Goal: Contribute content

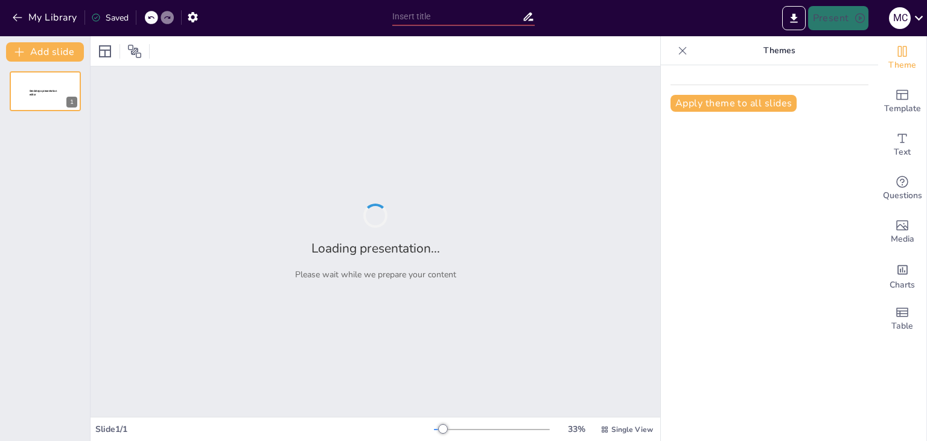
type input "Hipertensión Arterial y su Impacto en la Salud Respiratoria del Adulto Mayor"
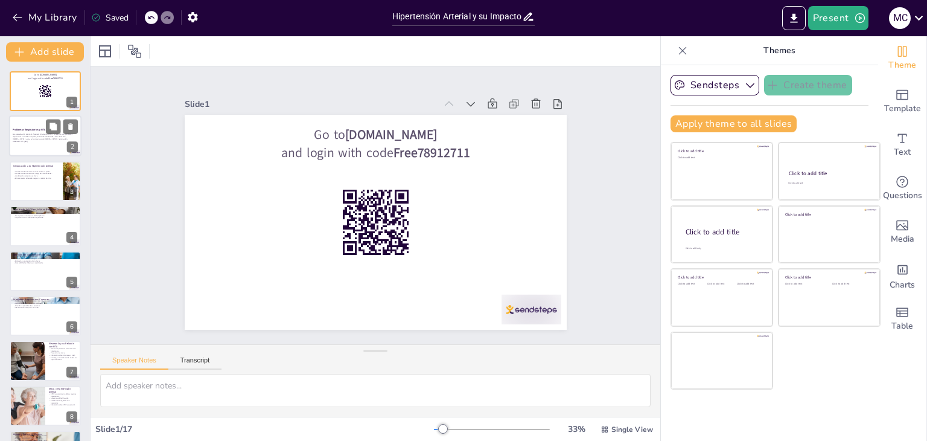
click at [42, 143] on div "Esta presentación aborda la hipertensión arterial (HTA) y su relación con probl…" at bounding box center [45, 138] width 65 height 13
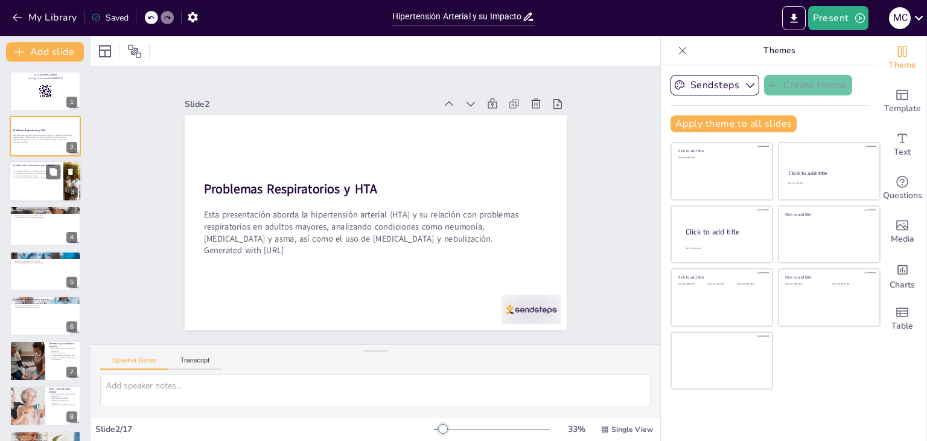
checkbox input "true"
click at [22, 174] on p "La detección temprana es clave." at bounding box center [36, 175] width 47 height 2
type textarea "La hipertensión arterial es una preocupación creciente en la población de adult…"
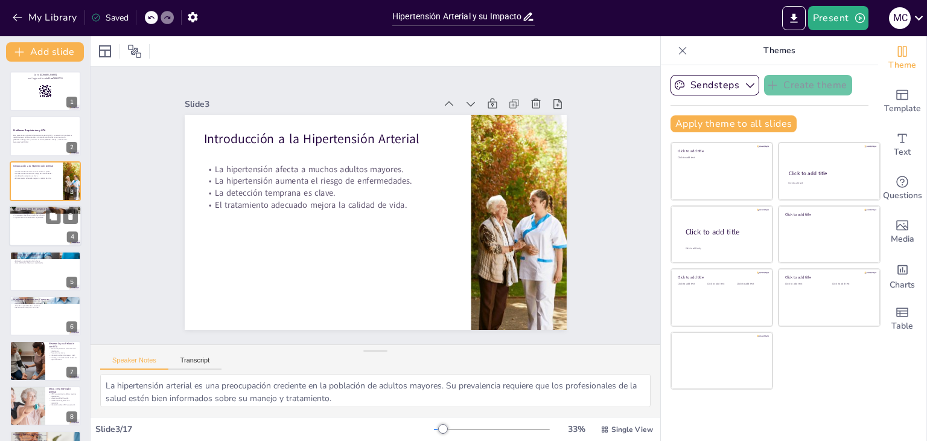
checkbox input "true"
click at [15, 236] on div at bounding box center [45, 225] width 72 height 41
type textarea "La función pulmonar es vital para la salud general, y la hipertensión puede com…"
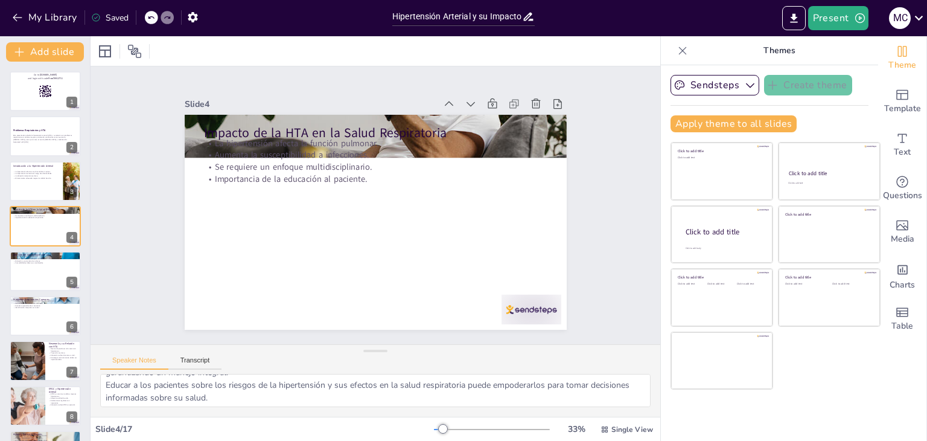
scroll to position [78, 0]
checkbox input "true"
click at [42, 288] on div at bounding box center [45, 270] width 72 height 41
type textarea "El seguimiento regular permite detectar cambios en la presión arterial y ajusta…"
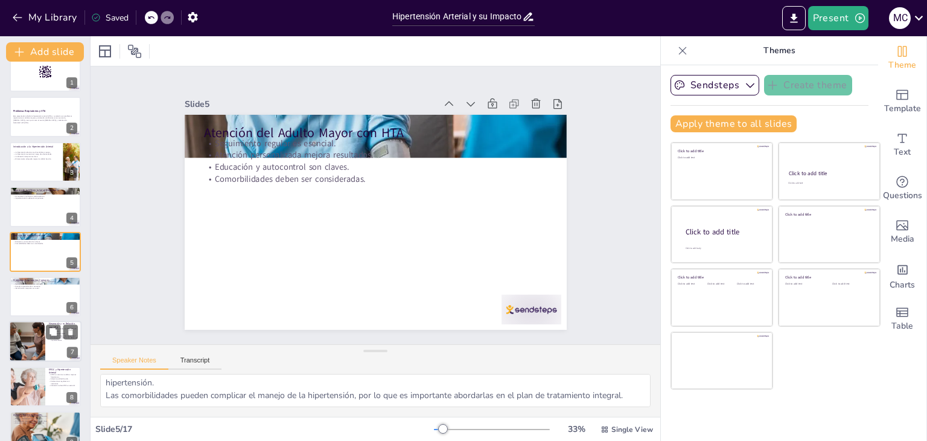
checkbox input "true"
click at [42, 340] on div at bounding box center [27, 341] width 62 height 41
type textarea "La severidad de la neumonía en pacientes hipertensos puede llevar a complicacio…"
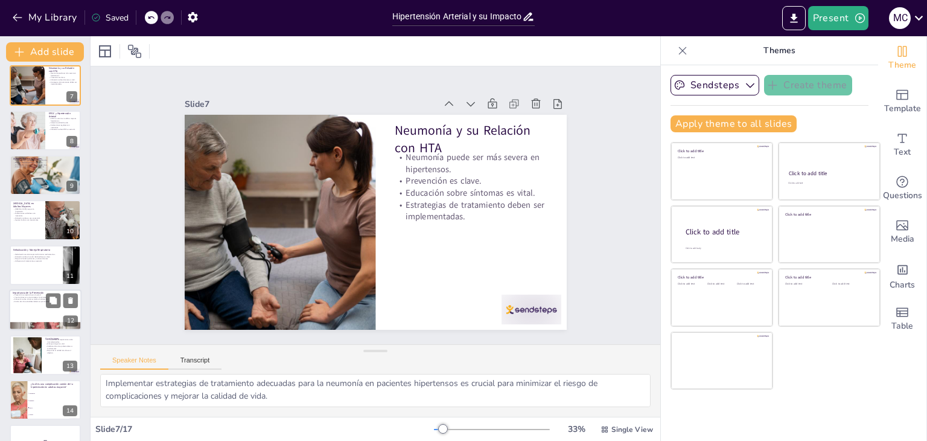
scroll to position [351, 0]
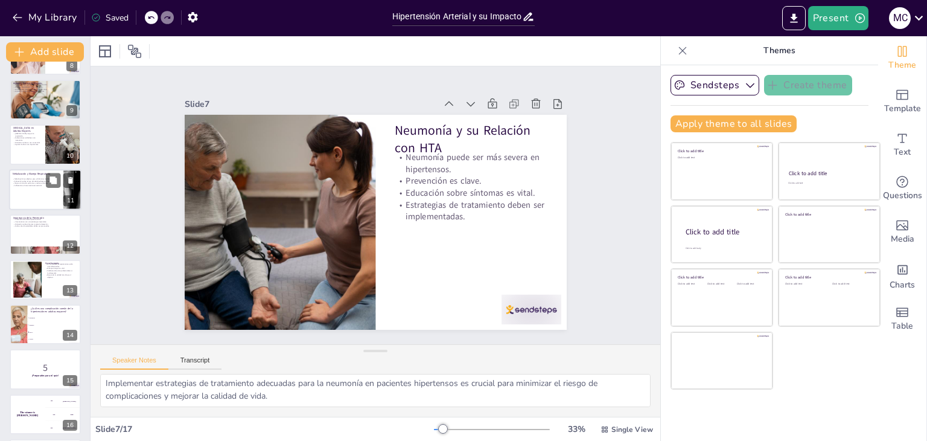
checkbox input "true"
click at [30, 198] on div at bounding box center [45, 189] width 72 height 41
type textarea "La nebulización permite la administración eficaz de medicamentos, lo que es cru…"
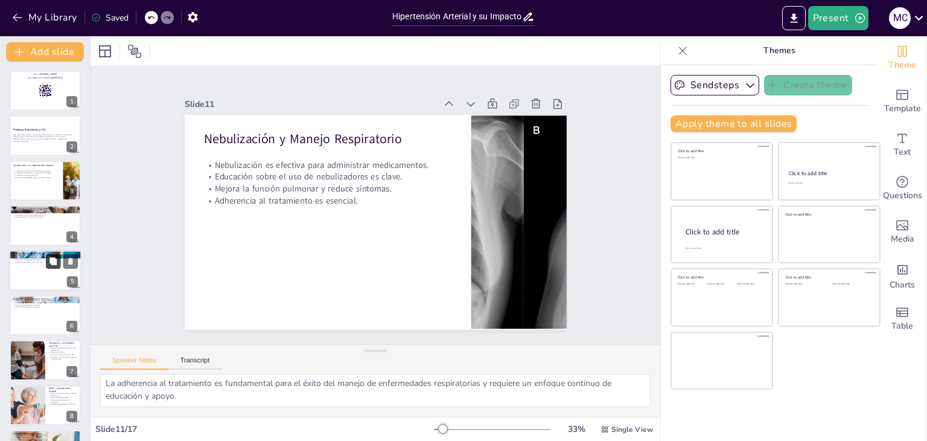
scroll to position [0, 0]
checkbox input "true"
click at [40, 85] on rect at bounding box center [45, 90] width 13 height 13
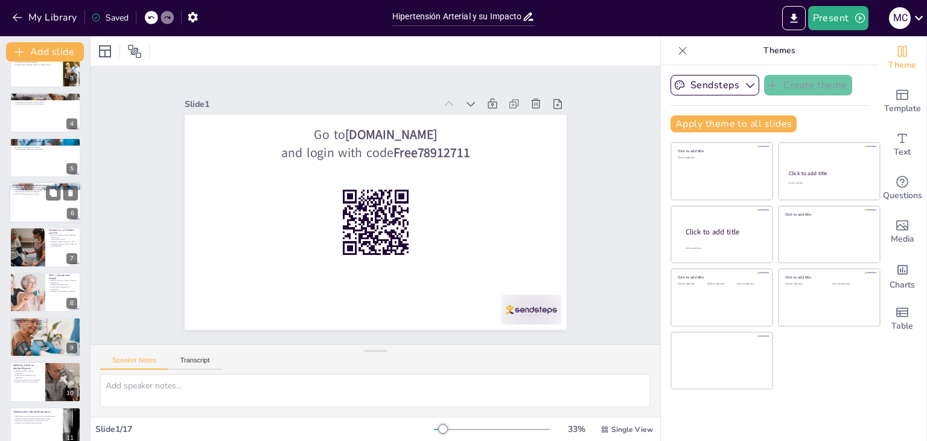
scroll to position [181, 0]
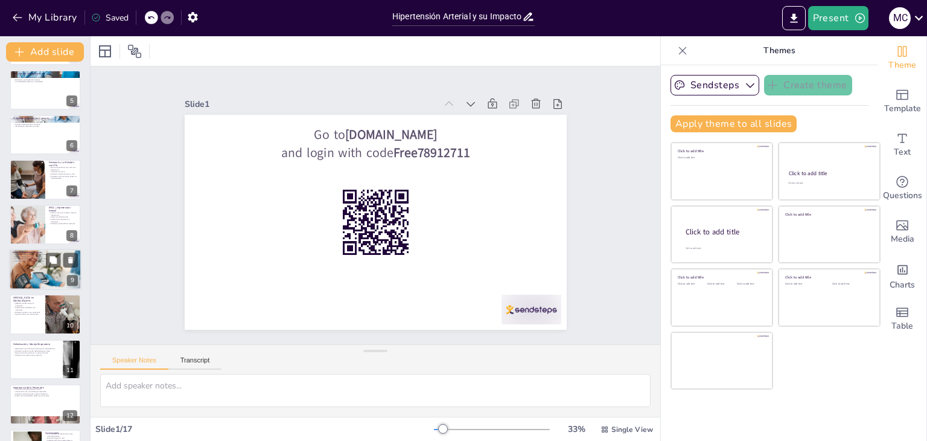
checkbox input "true"
click at [29, 266] on div at bounding box center [45, 269] width 72 height 48
type textarea "La exacerbación del asma en pacientes hipertensos puede llevar a crisis severas…"
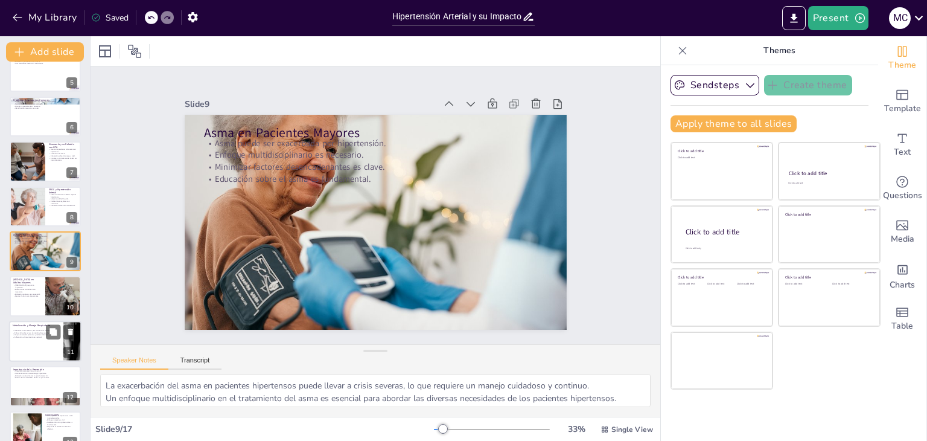
scroll to position [320, 0]
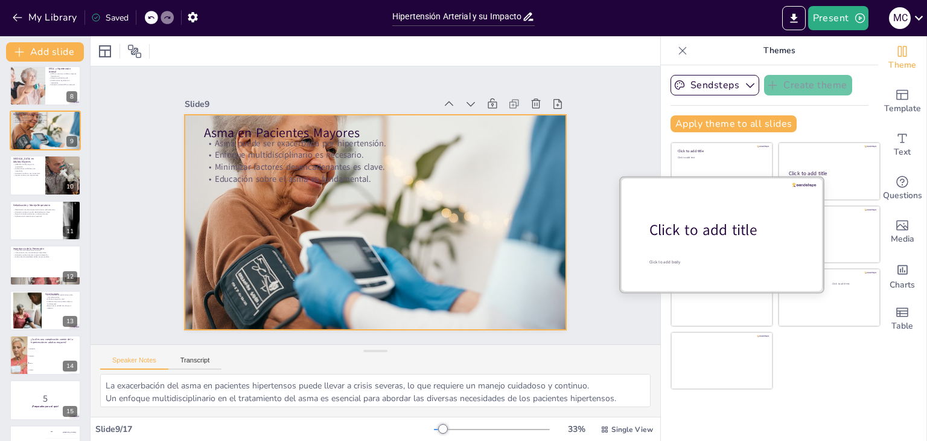
checkbox input "true"
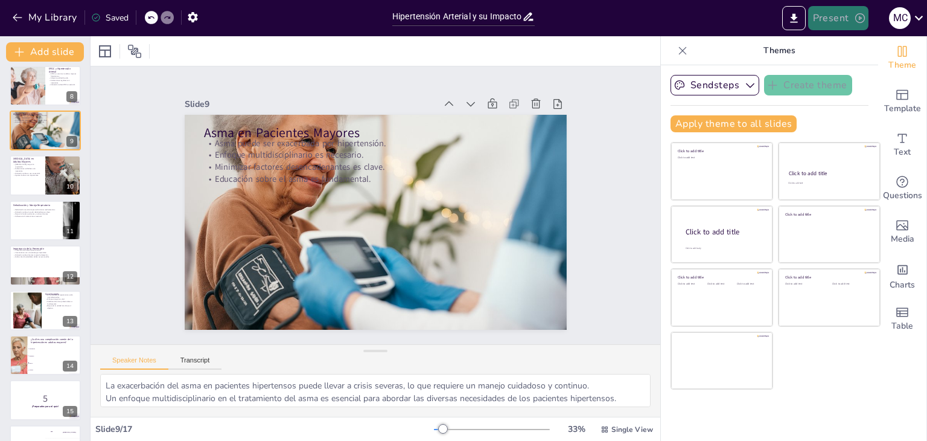
click at [844, 21] on button "Present" at bounding box center [838, 18] width 60 height 24
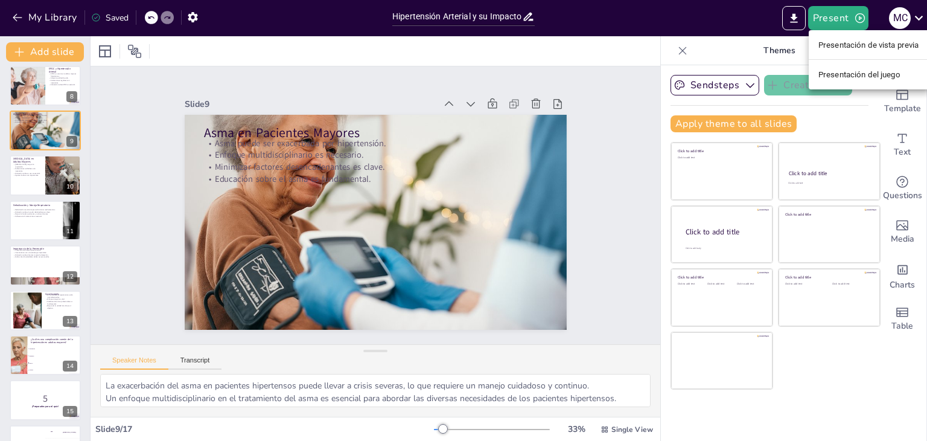
click at [26, 355] on div at bounding box center [463, 220] width 927 height 441
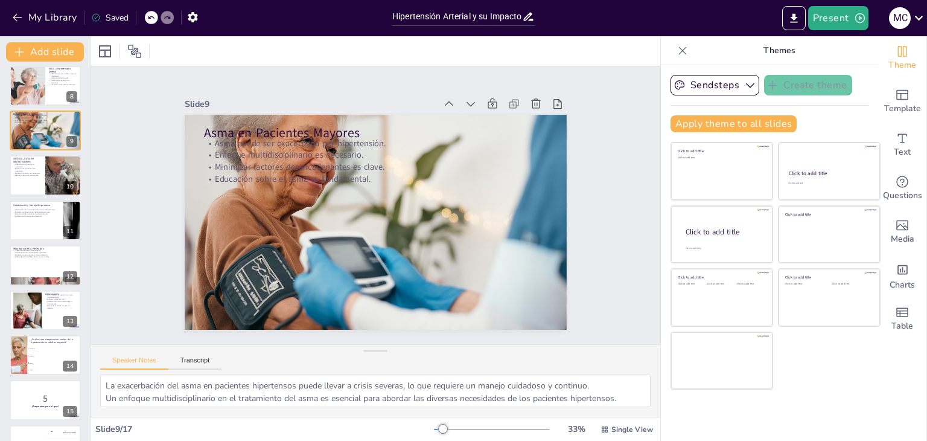
checkbox input "true"
click at [28, 354] on li "Diabetes" at bounding box center [54, 355] width 54 height 7
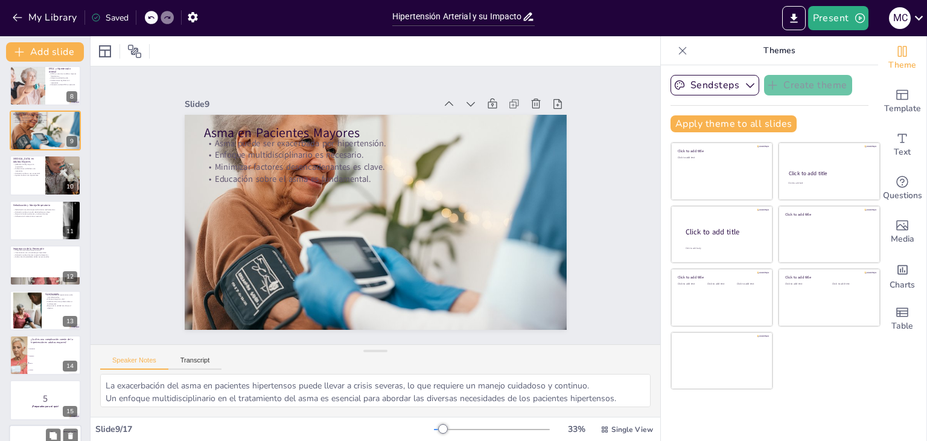
type textarea "La EPOC es una complicación común de la hipertensión en adultos mayores, como s…"
checkbox input "true"
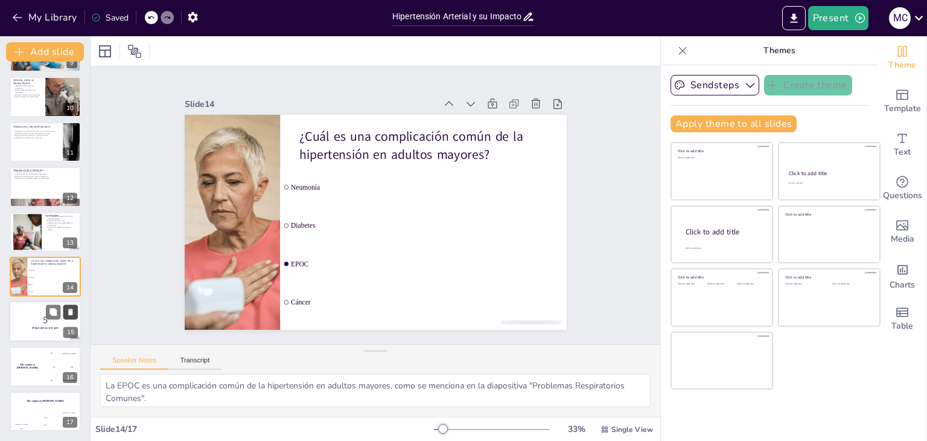
checkbox input "true"
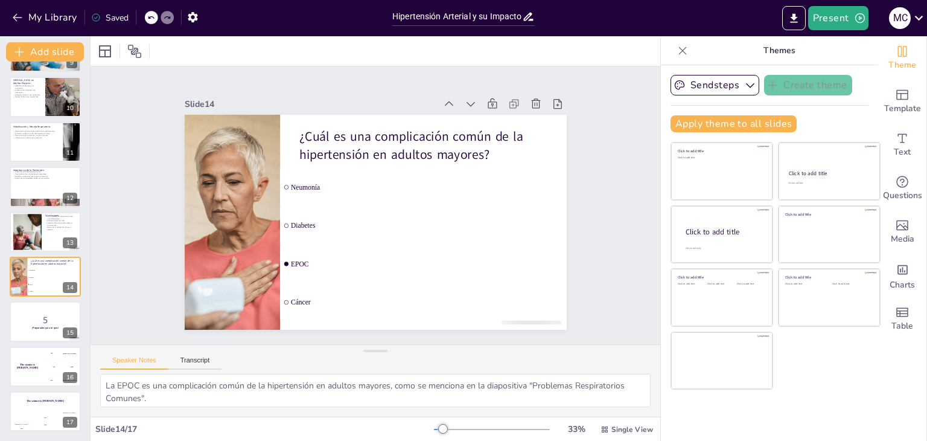
checkbox input "true"
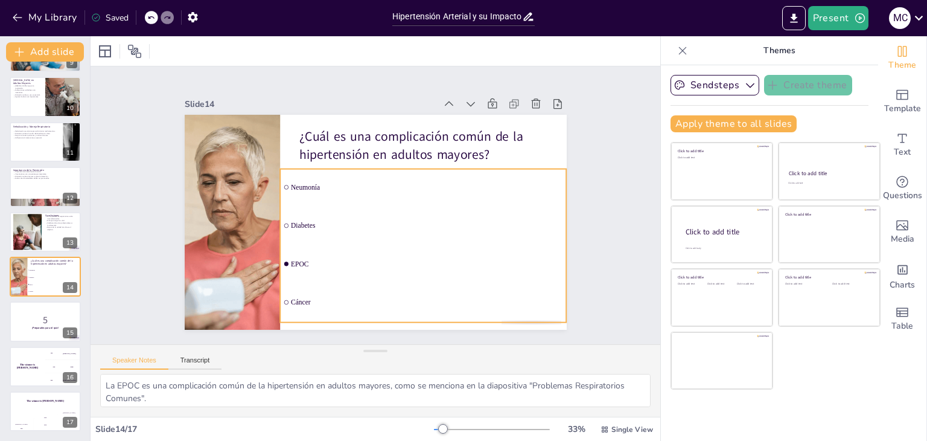
checkbox input "true"
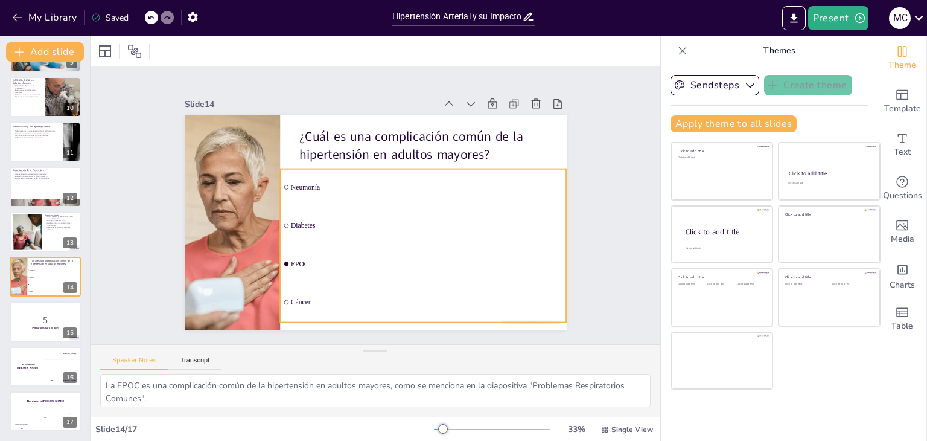
checkbox input "true"
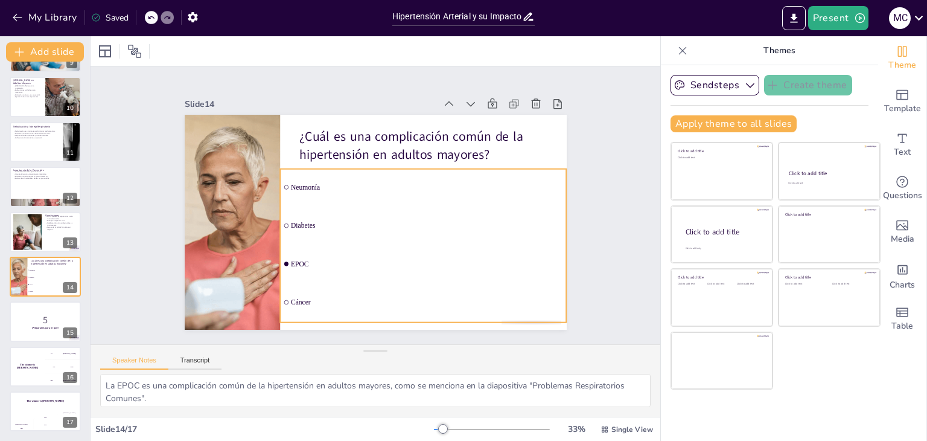
checkbox input "true"
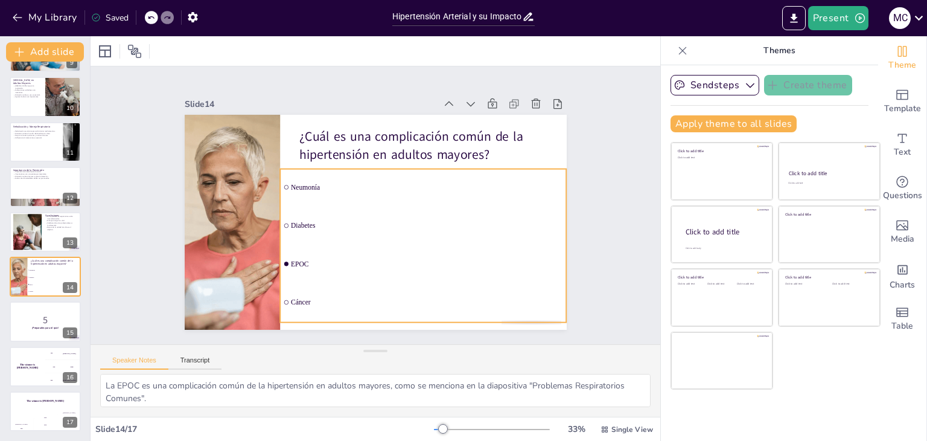
checkbox input "true"
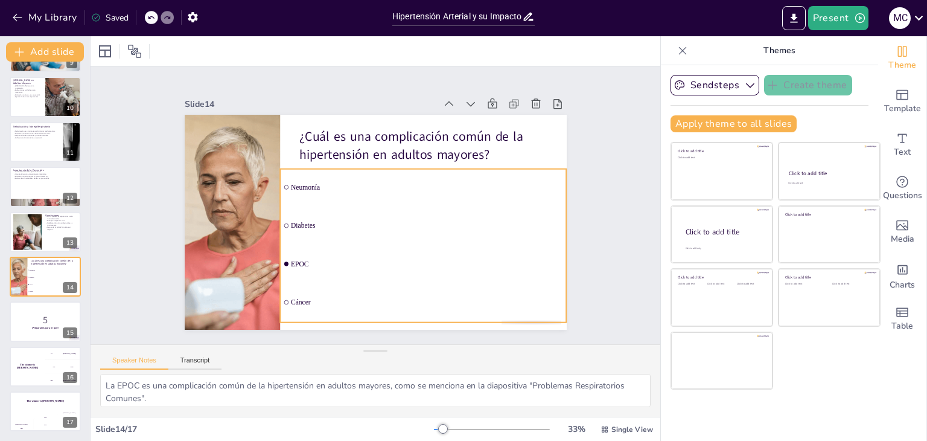
checkbox input "true"
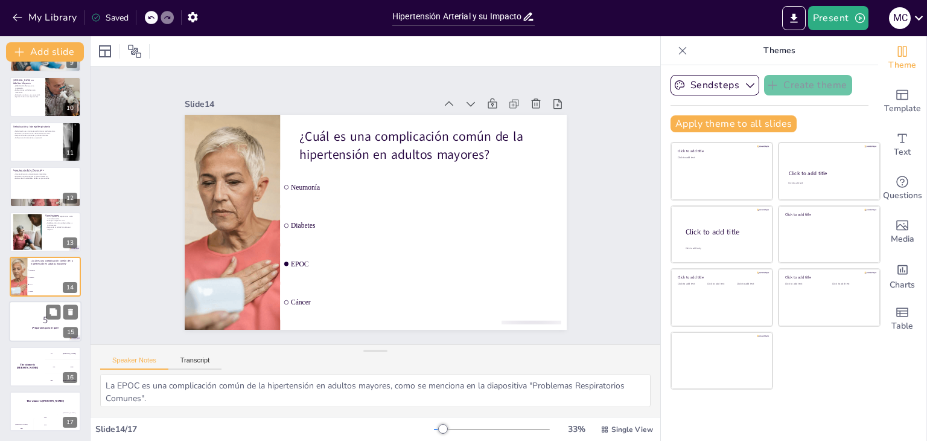
checkbox input "true"
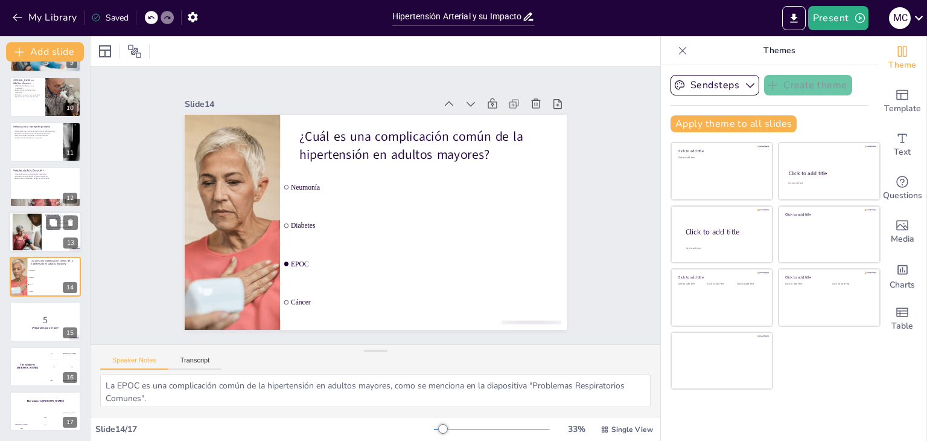
checkbox input "true"
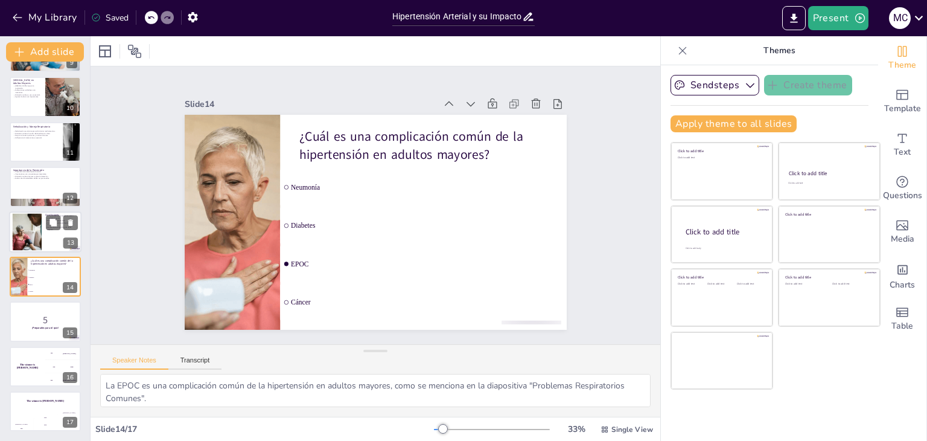
checkbox input "true"
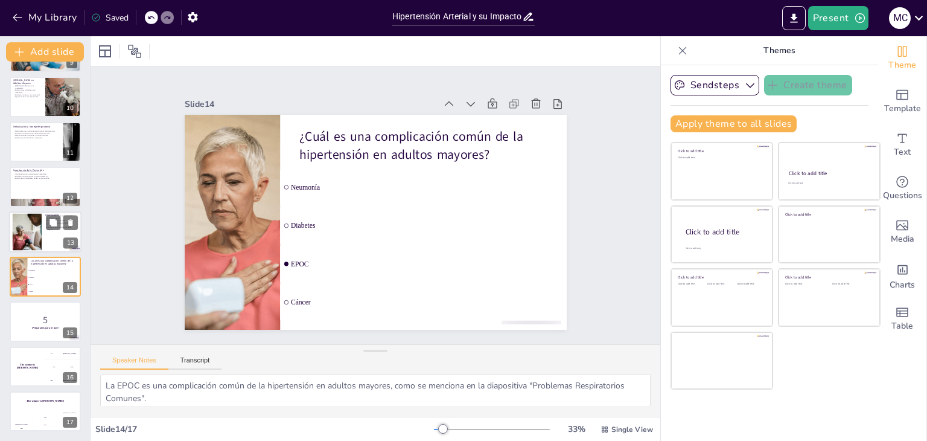
checkbox input "true"
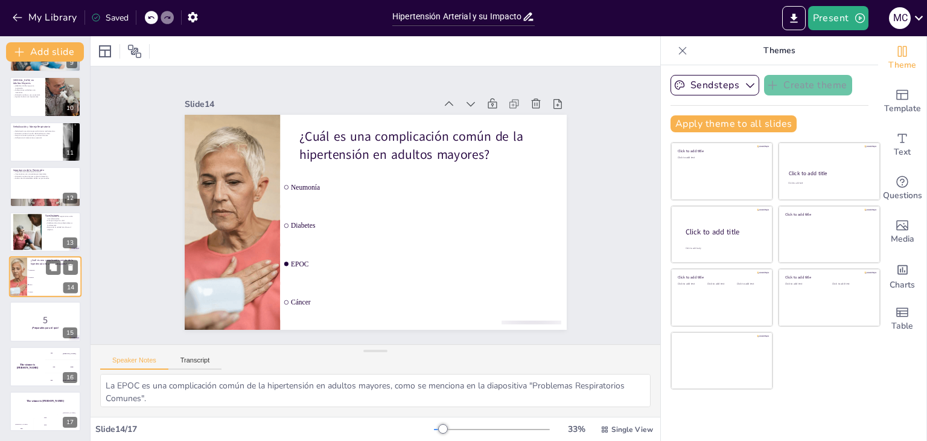
checkbox input "true"
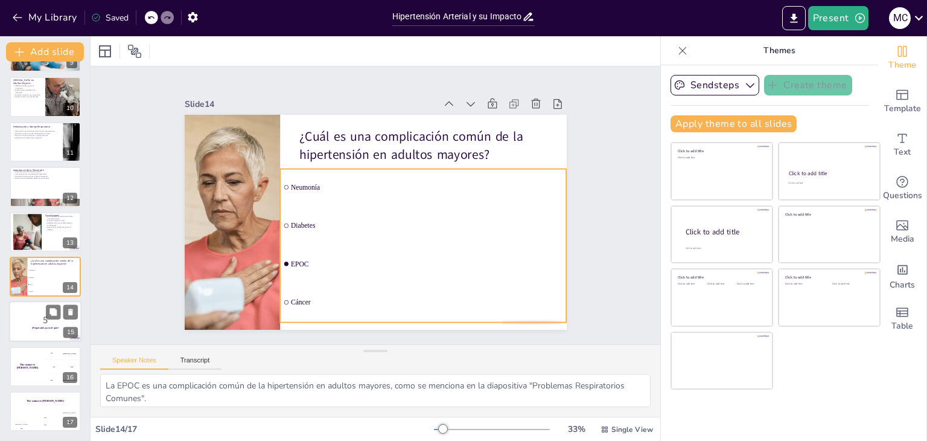
checkbox input "true"
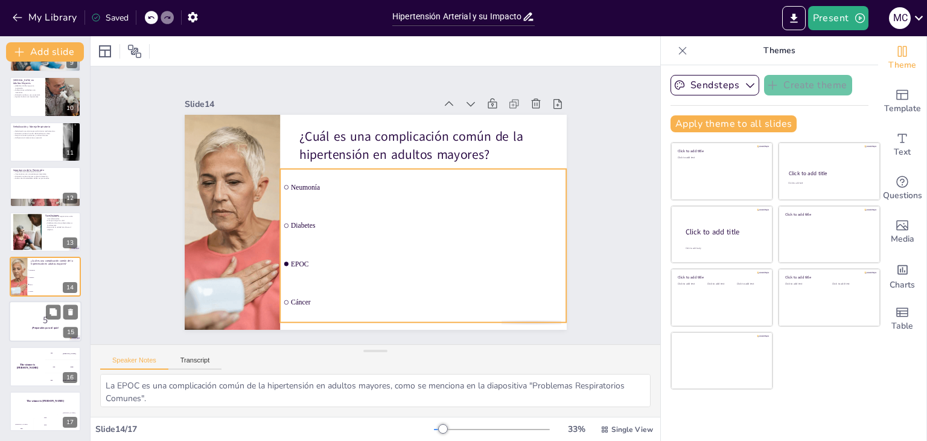
checkbox input "true"
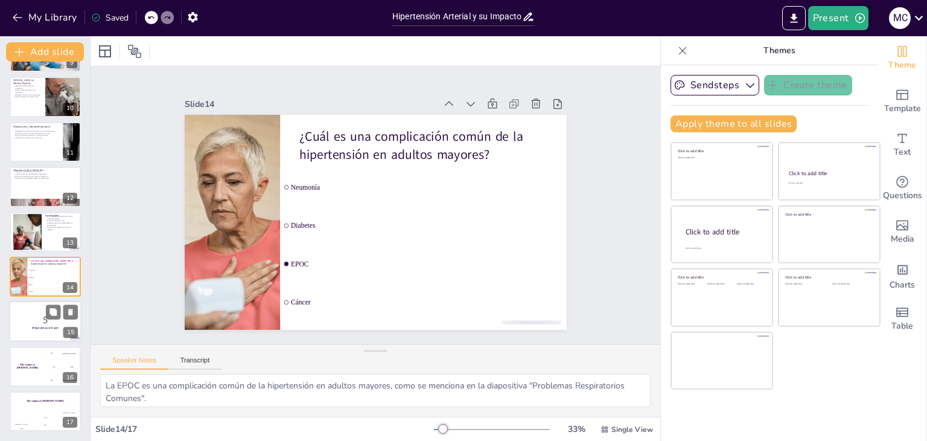
click at [45, 327] on strong "¡Preparados para el quiz!" at bounding box center [45, 328] width 27 height 3
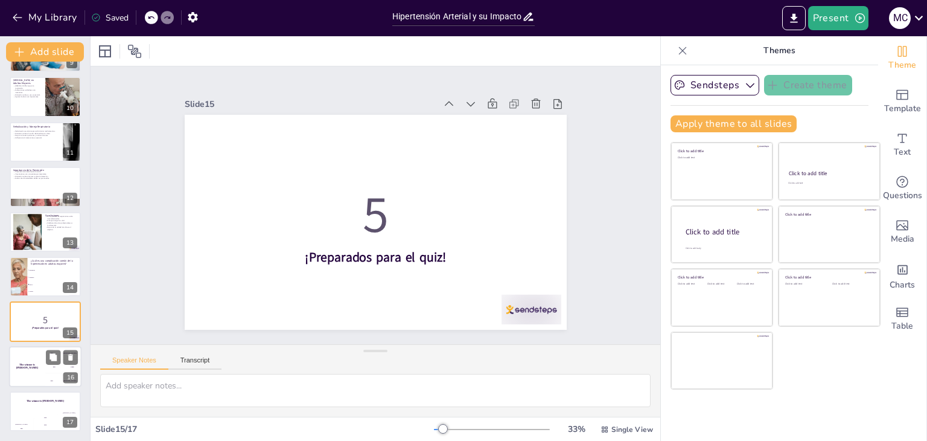
click at [38, 367] on h4 "The winner is [PERSON_NAME]" at bounding box center [27, 366] width 36 height 6
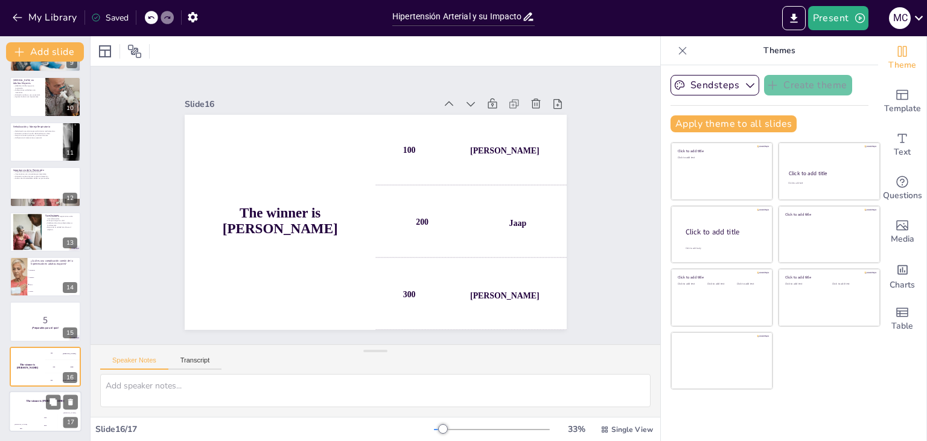
click at [43, 397] on div "The winner is [PERSON_NAME]" at bounding box center [45, 400] width 72 height 21
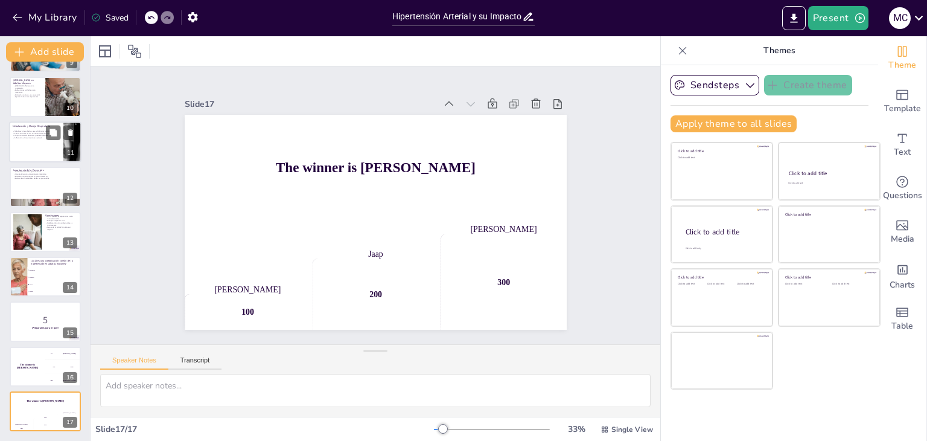
checkbox input "true"
click at [41, 138] on p "Adherencia al tratamiento es esencial." at bounding box center [36, 137] width 47 height 2
type textarea "La nebulización permite la administración eficaz de medicamentos, lo que es cru…"
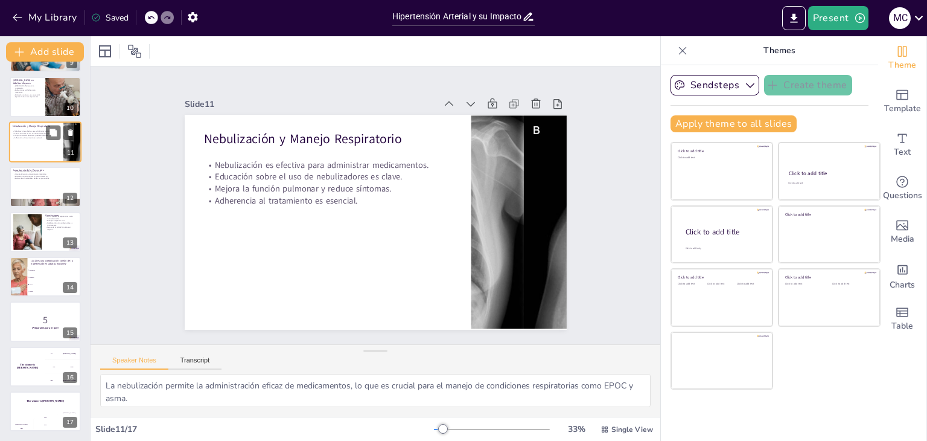
scroll to position [289, 0]
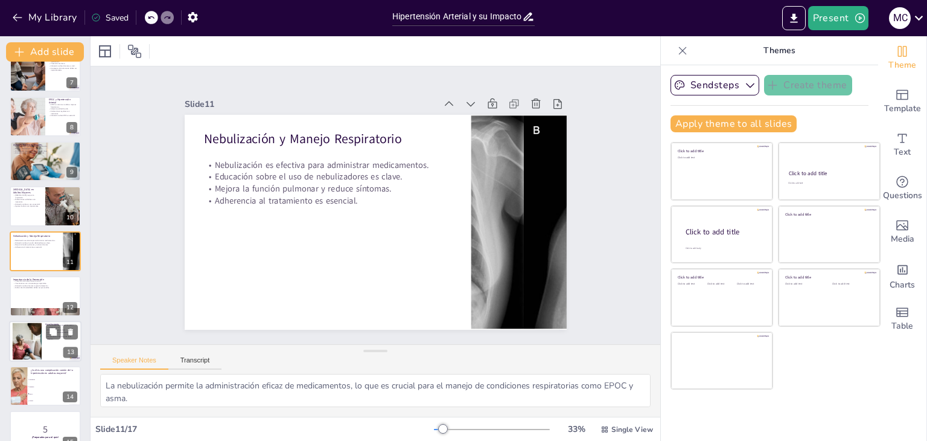
checkbox input "true"
click at [18, 350] on div at bounding box center [26, 340] width 57 height 37
type textarea "Reconocer la interrelación entre la hipertensión y los problemas respiratorios …"
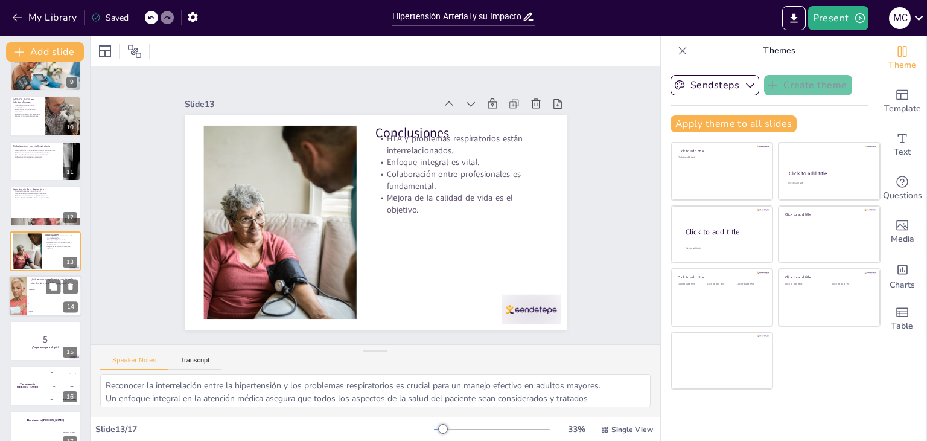
checkbox input "true"
click at [34, 296] on span "Diabetes" at bounding box center [55, 297] width 52 height 2
type textarea "La EPOC es una complicación común de la hipertensión en adultos mayores, como s…"
checkbox input "true"
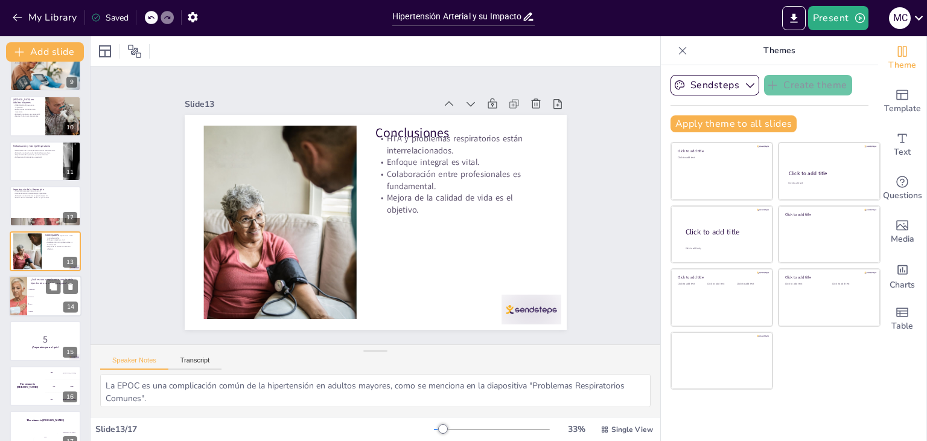
scroll to position [398, 0]
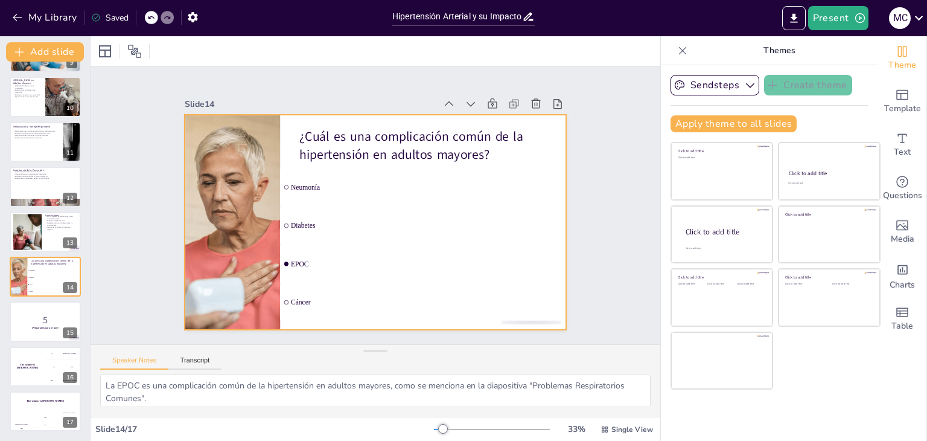
checkbox input "true"
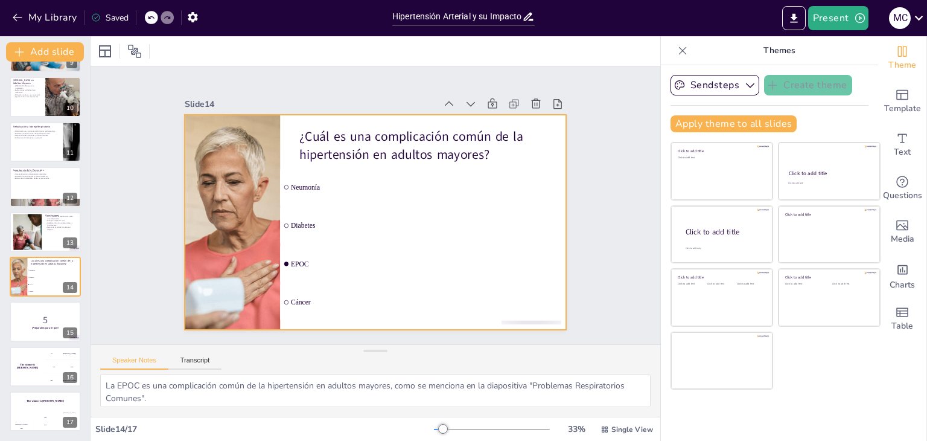
checkbox input "true"
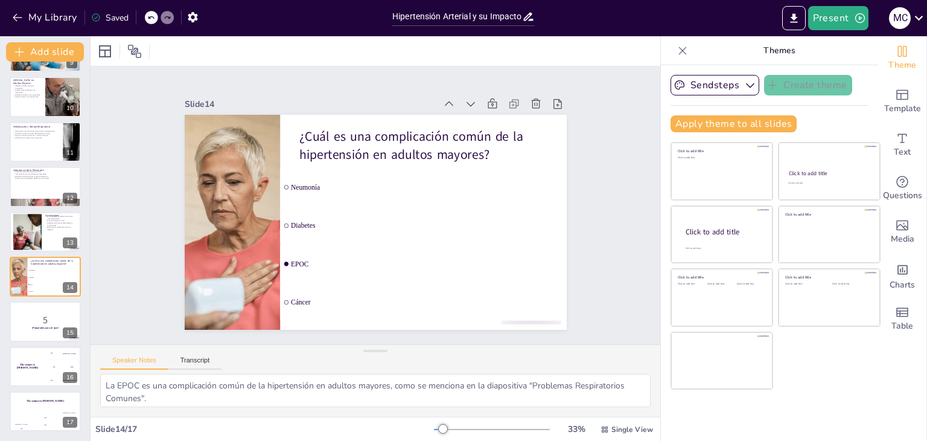
checkbox input "true"
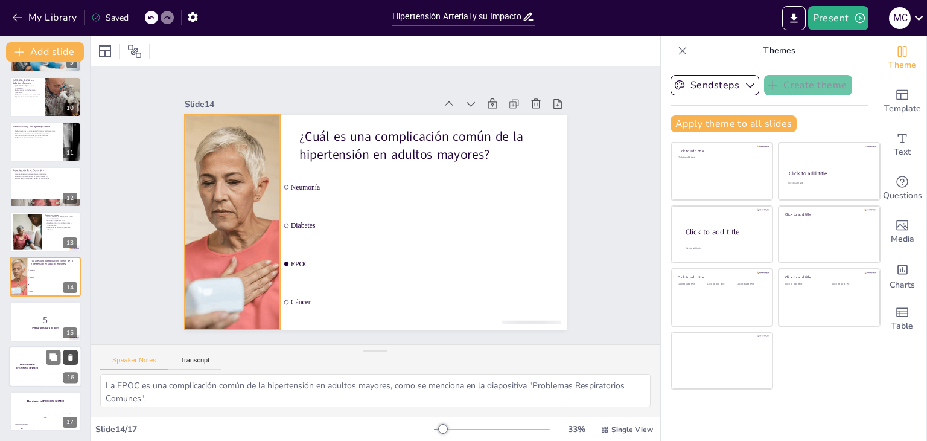
checkbox input "true"
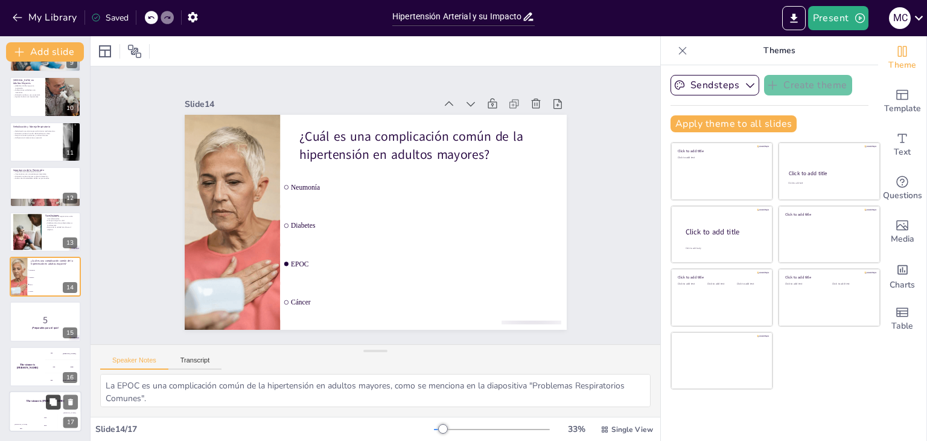
checkbox input "true"
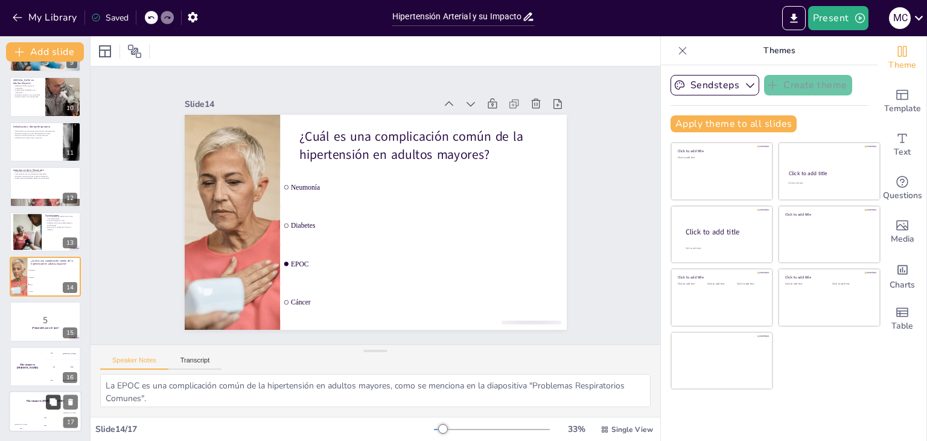
checkbox input "true"
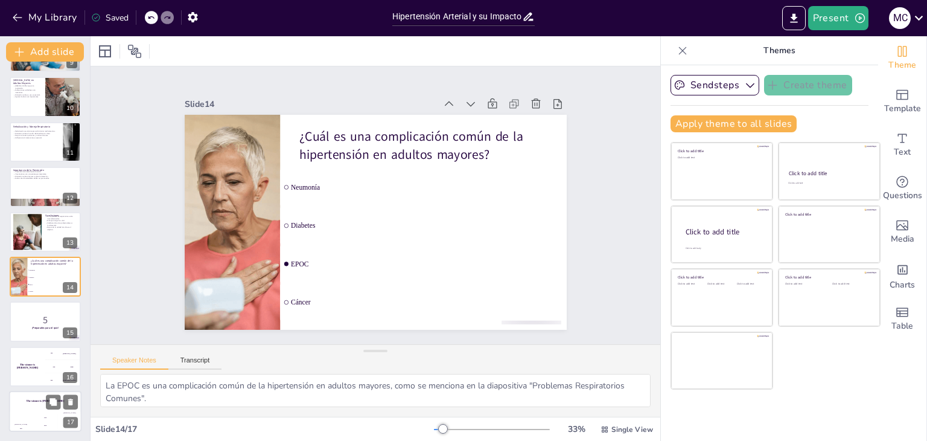
checkbox input "true"
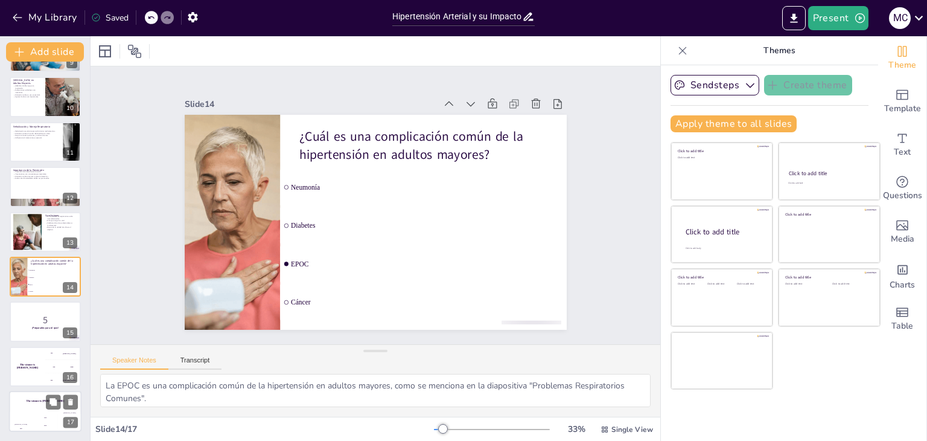
checkbox input "true"
click at [39, 424] on div "200" at bounding box center [45, 424] width 24 height 13
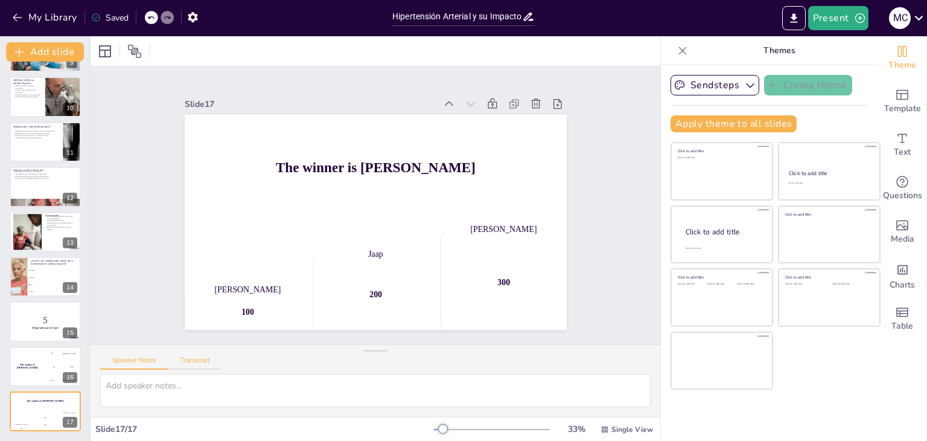
click at [203, 361] on button "Transcript" at bounding box center [195, 362] width 54 height 13
click at [140, 354] on div "Speaker Notes Transcript" at bounding box center [160, 362] width 121 height 16
click at [141, 363] on button "Speaker Notes" at bounding box center [134, 362] width 68 height 13
checkbox input "true"
